Goal: Task Accomplishment & Management: Manage account settings

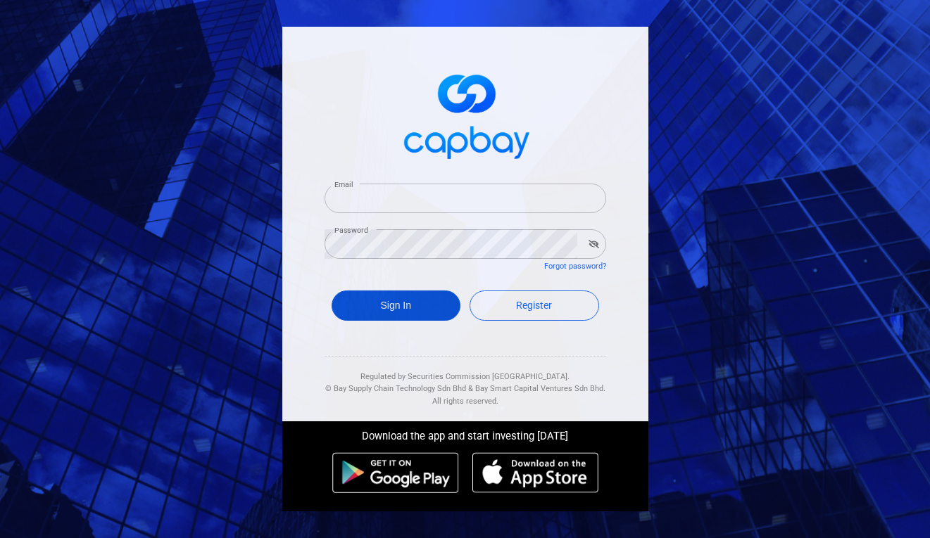
type input "[PERSON_NAME][EMAIL_ADDRESS][DOMAIN_NAME]"
click at [358, 305] on button "Sign In" at bounding box center [395, 306] width 129 height 30
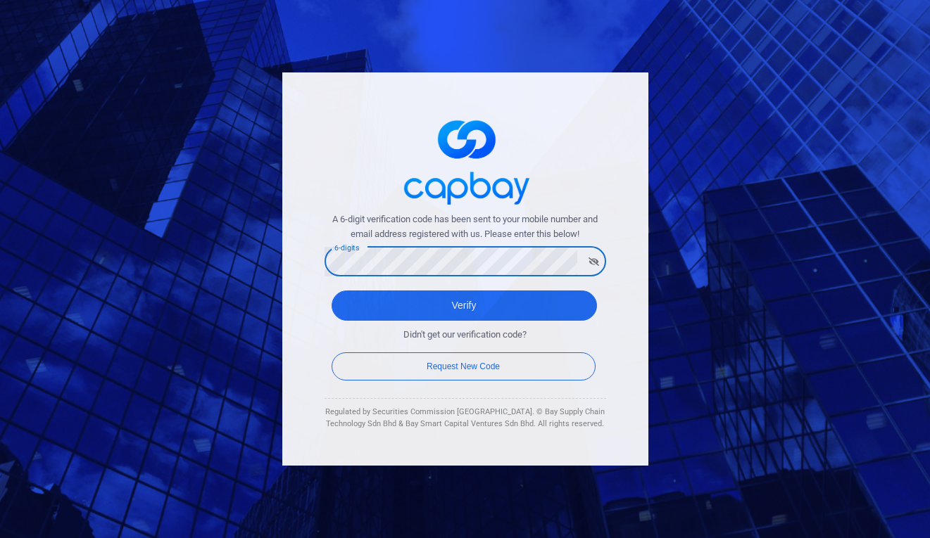
click at [331, 291] on button "Verify" at bounding box center [463, 306] width 265 height 30
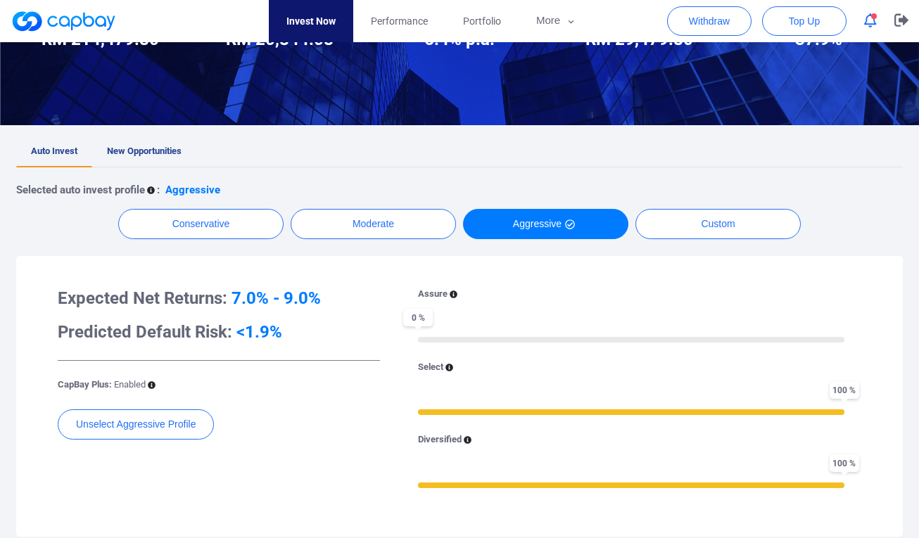
scroll to position [176, 0]
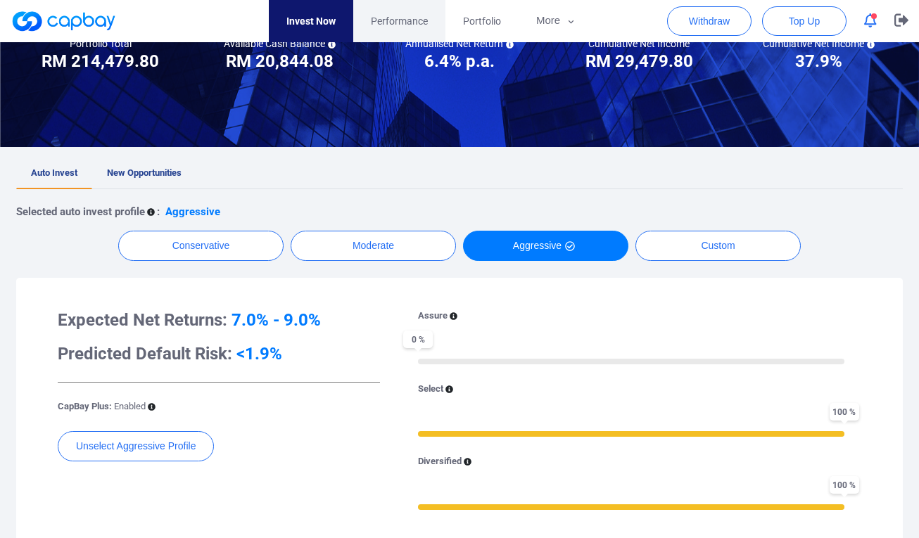
click at [415, 11] on link "Performance" at bounding box center [399, 21] width 92 height 42
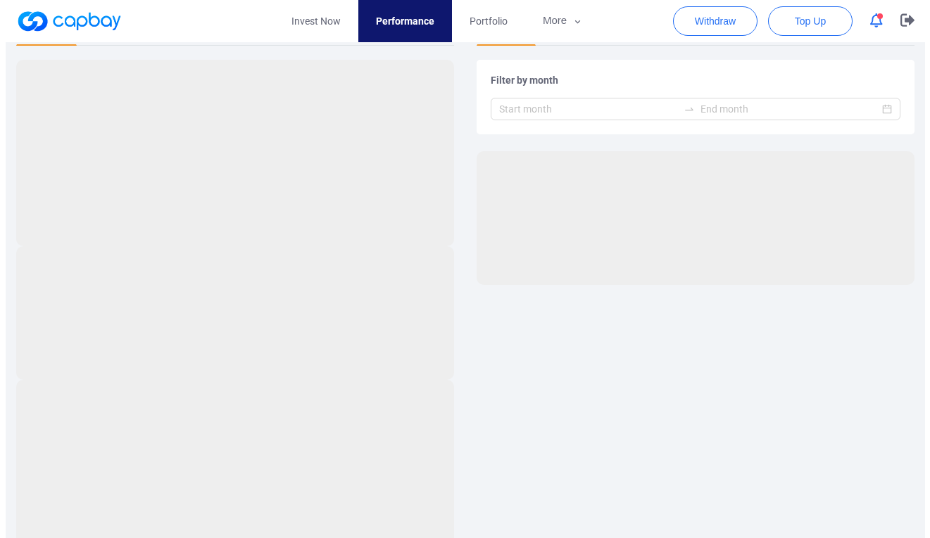
scroll to position [285, 0]
